Goal: Task Accomplishment & Management: Use online tool/utility

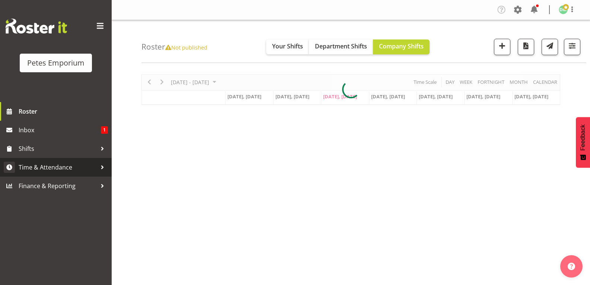
click at [72, 166] on span "Time & Attendance" at bounding box center [58, 167] width 78 height 11
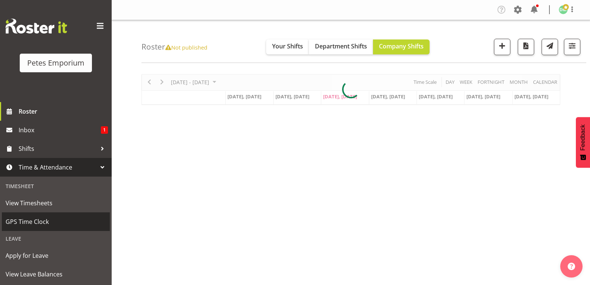
click at [45, 224] on span "GPS Time Clock" at bounding box center [56, 221] width 101 height 11
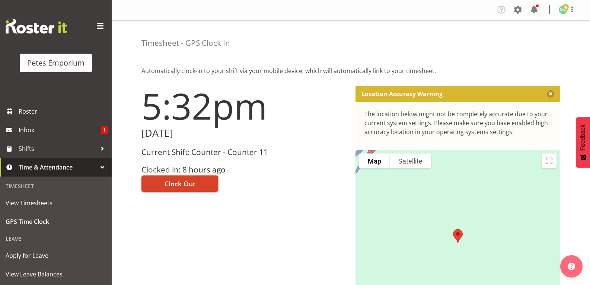
click at [204, 183] on button "Clock Out" at bounding box center [179, 183] width 77 height 16
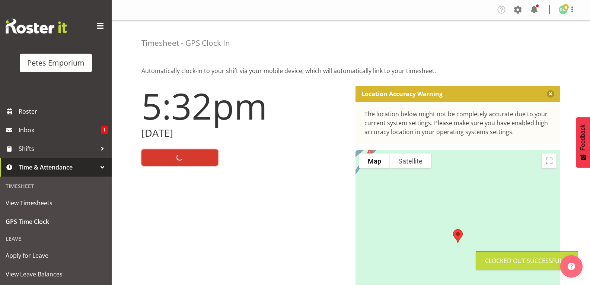
click at [561, 10] on img at bounding box center [563, 9] width 9 height 9
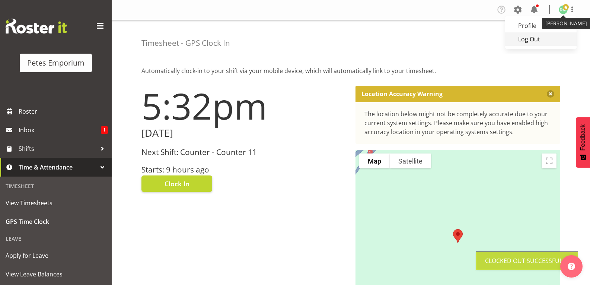
click at [529, 39] on link "Log Out" at bounding box center [540, 38] width 71 height 13
